Goal: Use online tool/utility: Utilize a website feature to perform a specific function

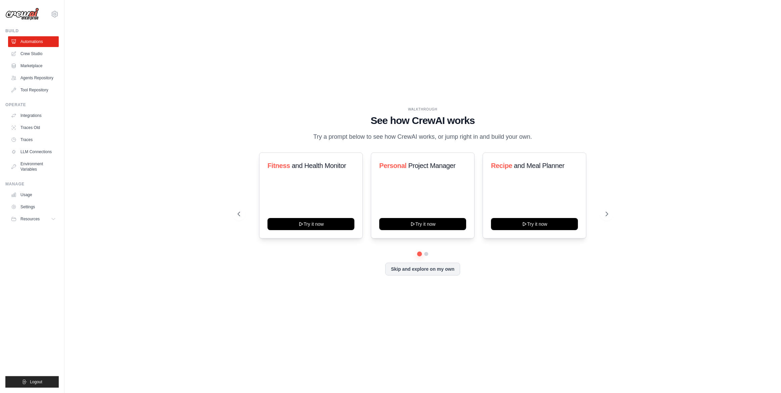
click at [184, 194] on div "WALKTHROUGH See how [PERSON_NAME] works Try a prompt below to see how [PERSON_N…" at bounding box center [422, 196] width 695 height 379
click at [39, 51] on link "Crew Studio" at bounding box center [34, 53] width 51 height 11
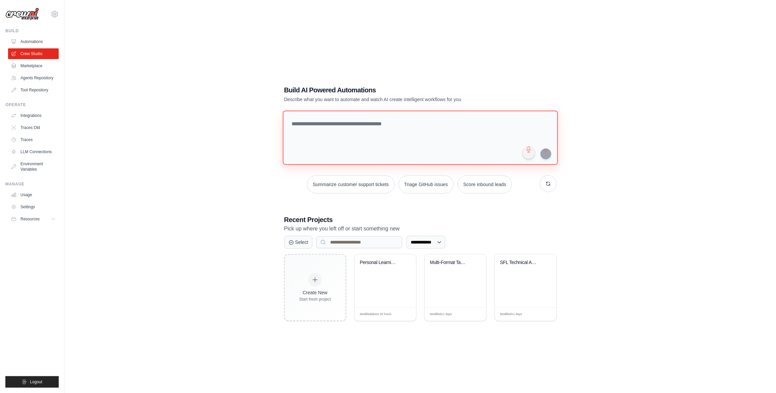
click at [337, 131] on textarea at bounding box center [420, 137] width 275 height 54
paste textarea "**********"
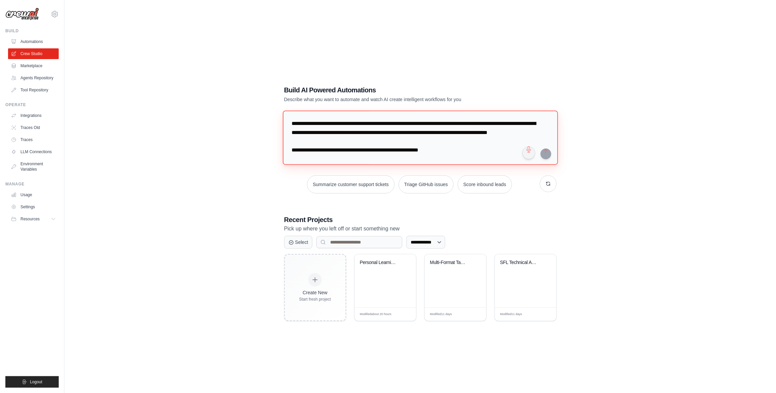
scroll to position [1472, 0]
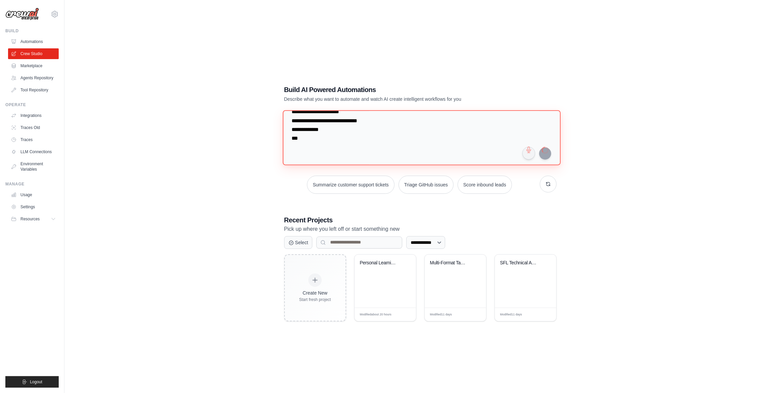
type textarea "**********"
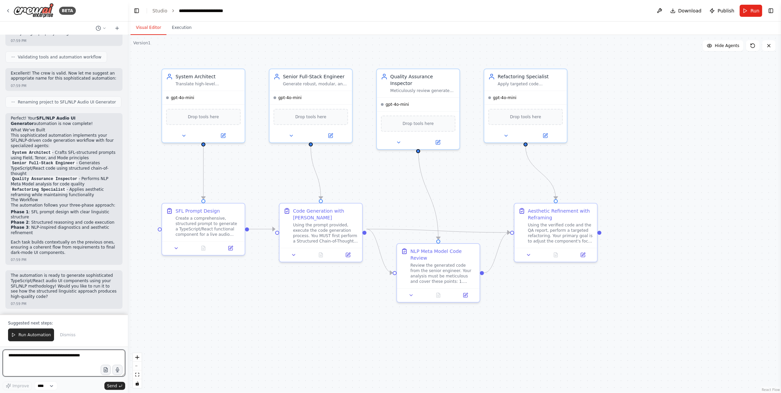
scroll to position [1210, 0]
click at [205, 81] on div "Translate high-level requirements into a precise, SFL-structured technical prom…" at bounding box center [208, 82] width 65 height 5
click at [216, 132] on button at bounding box center [223, 134] width 38 height 8
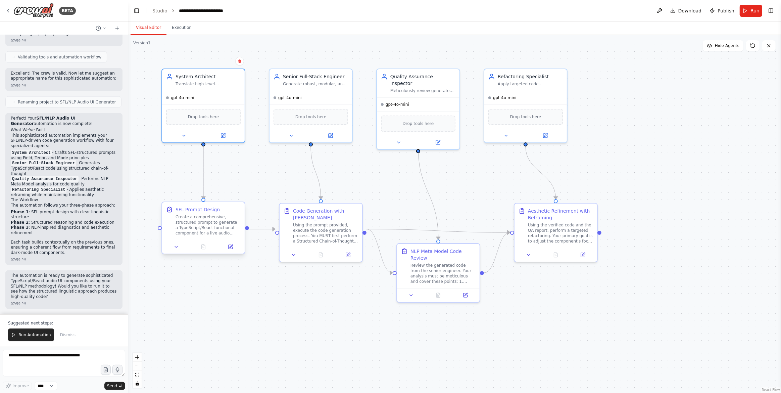
click at [235, 243] on button at bounding box center [230, 247] width 23 height 8
click at [231, 245] on icon at bounding box center [231, 247] width 4 height 4
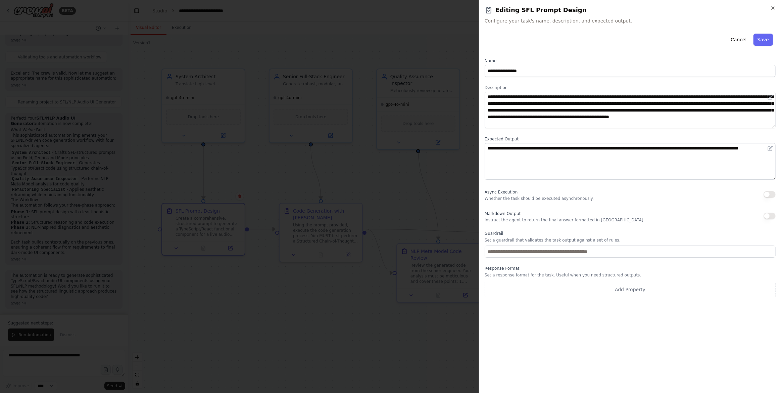
click at [400, 175] on div at bounding box center [390, 196] width 781 height 393
